Goal: Information Seeking & Learning: Learn about a topic

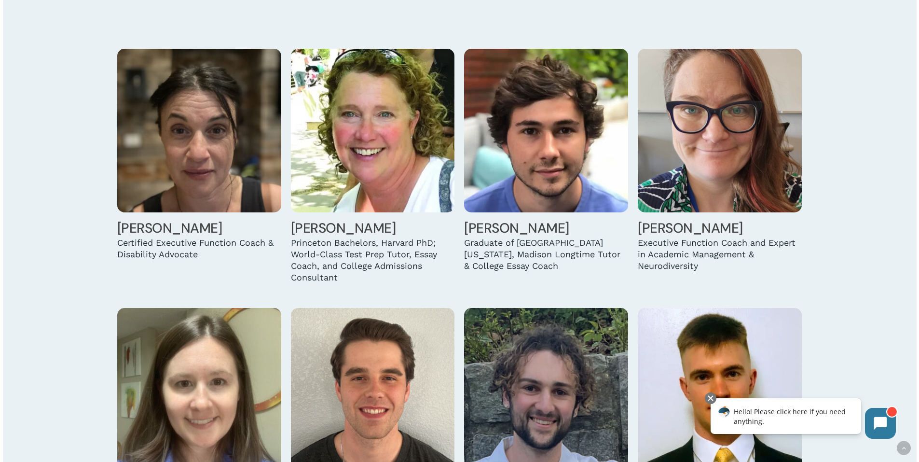
scroll to position [1158, 0]
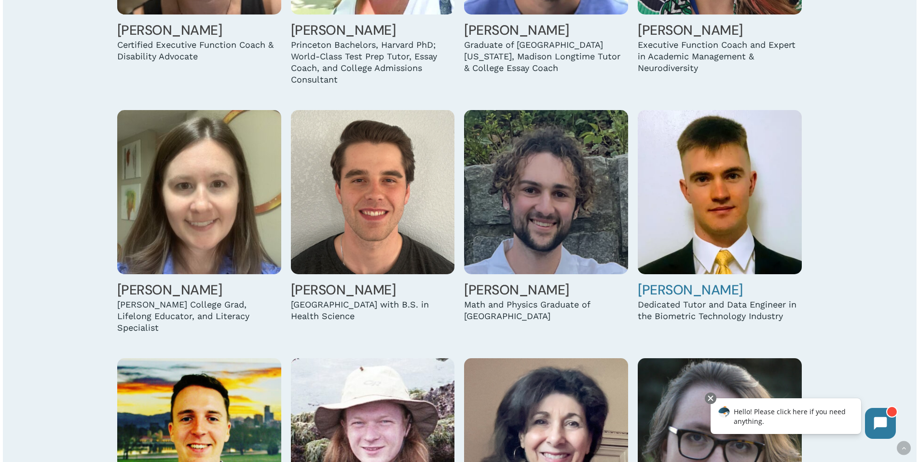
click at [713, 270] on img at bounding box center [720, 192] width 164 height 164
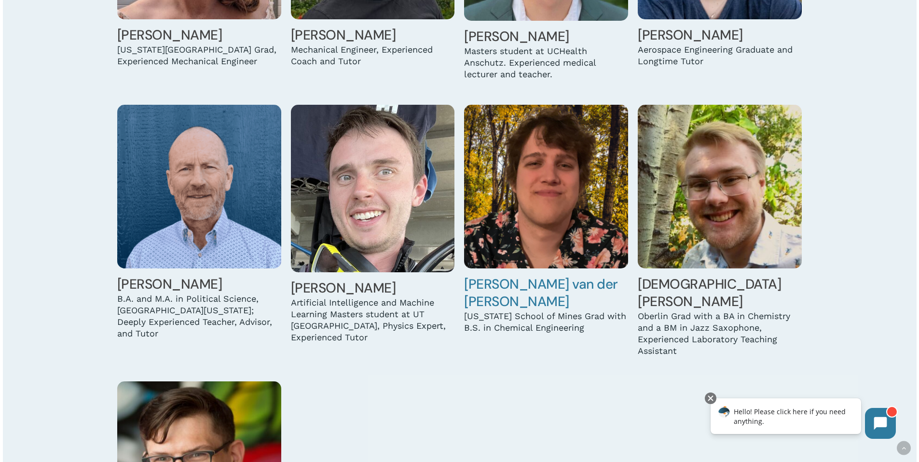
scroll to position [2944, 0]
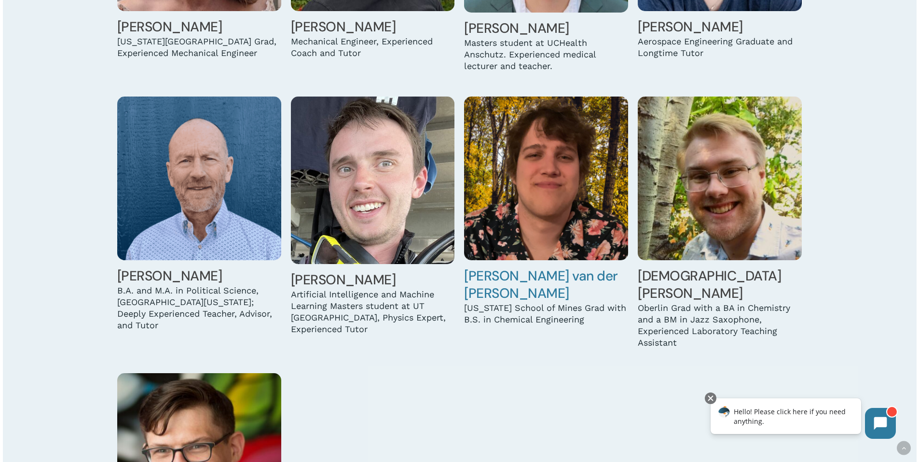
click at [556, 267] on link "Jesse van der Vorst" at bounding box center [541, 284] width 154 height 35
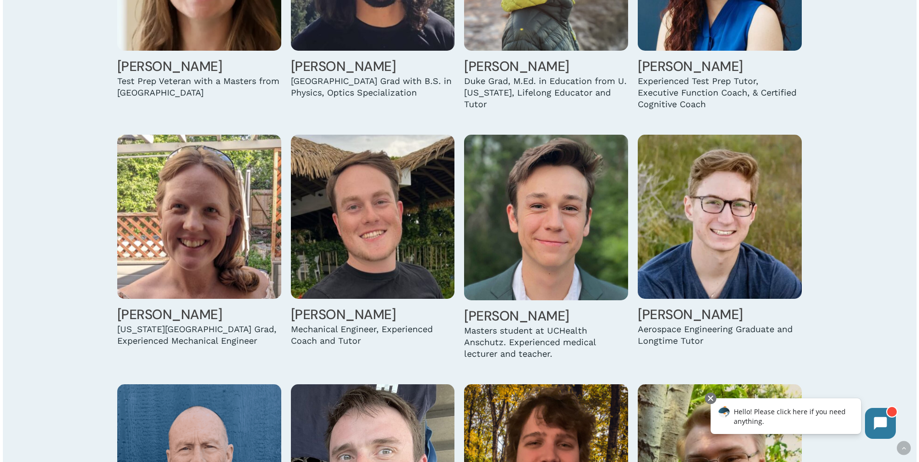
scroll to position [2655, 0]
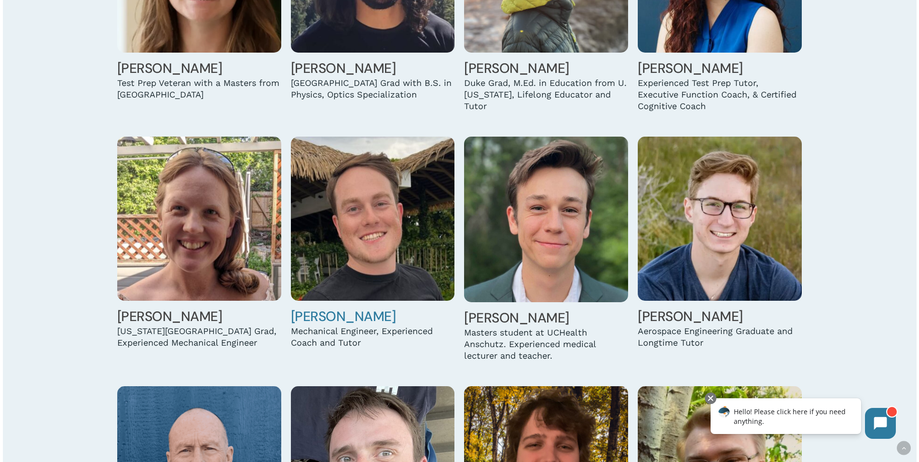
click at [351, 307] on link "Danny Rippe" at bounding box center [343, 316] width 105 height 18
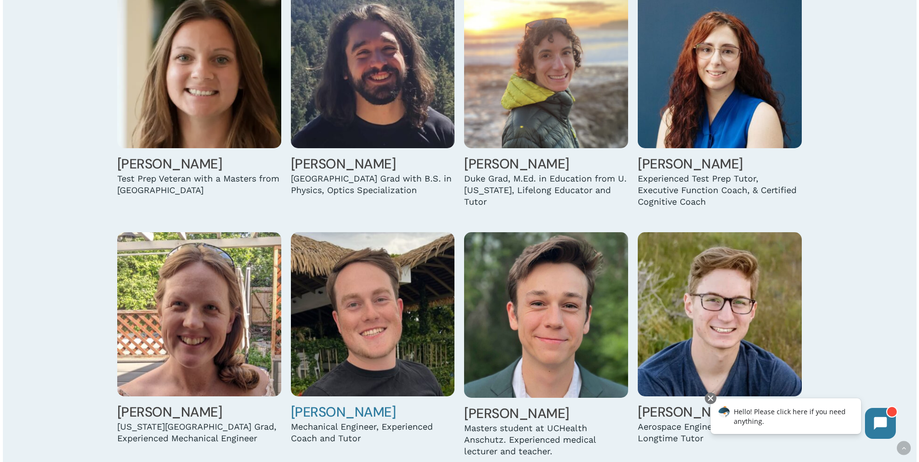
scroll to position [2606, 0]
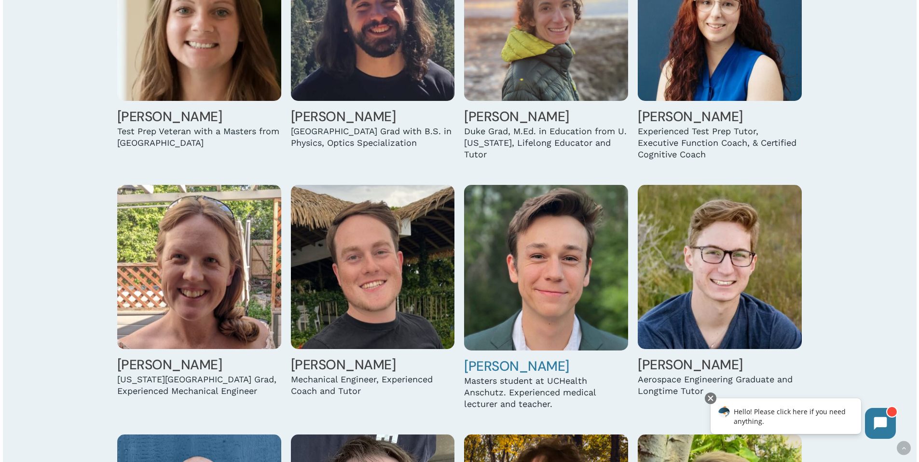
click at [494, 357] on link "Ryan Suckow" at bounding box center [516, 366] width 105 height 18
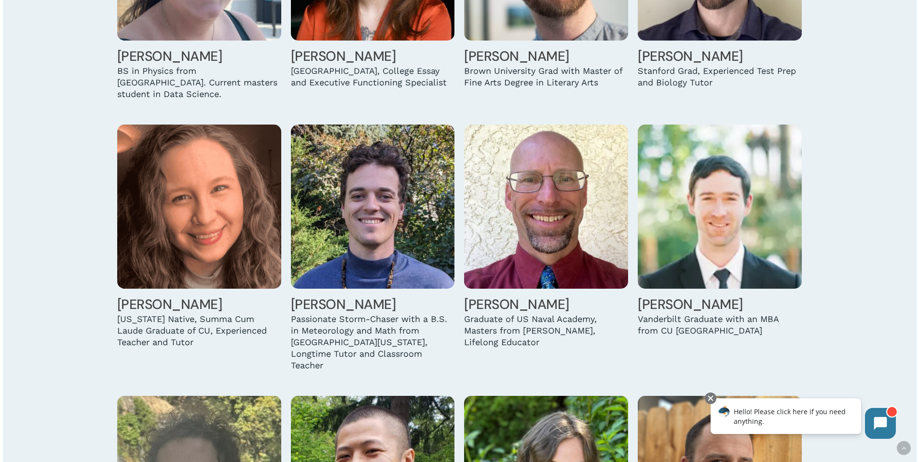
scroll to position [1882, 0]
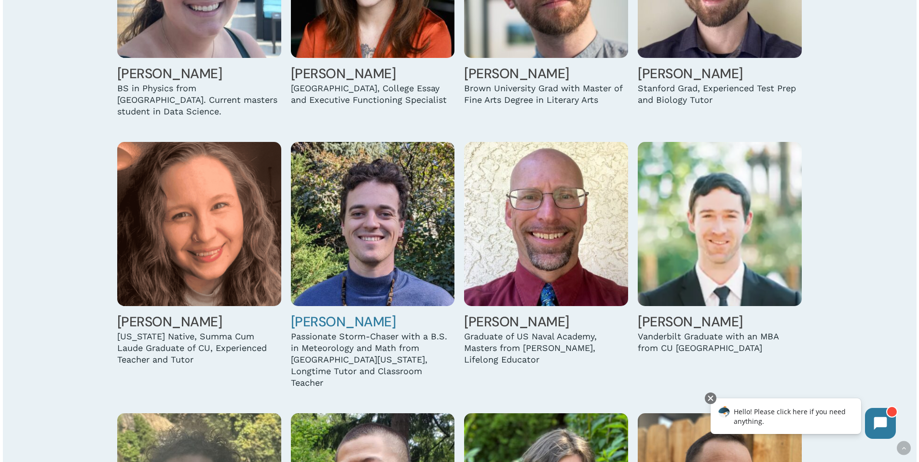
click at [349, 313] on link "Danny Hunter" at bounding box center [343, 322] width 105 height 18
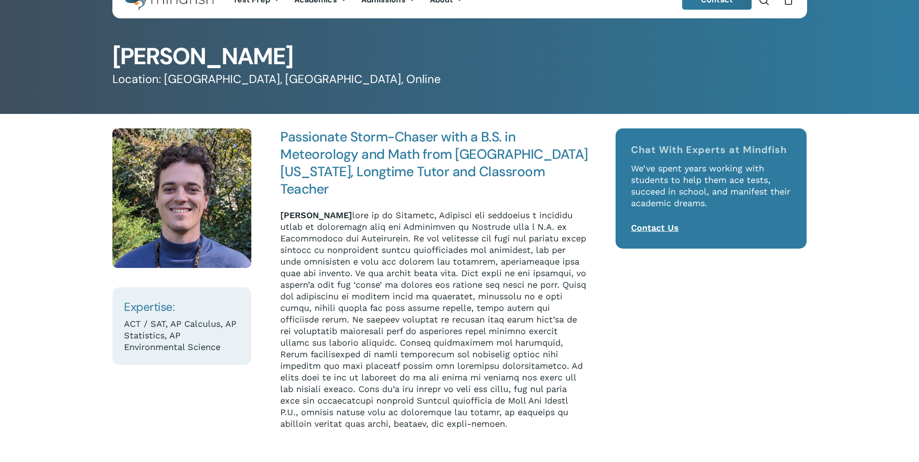
scroll to position [48, 0]
